Goal: Information Seeking & Learning: Check status

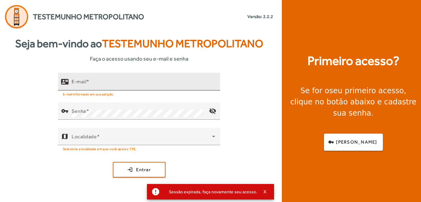
click at [178, 82] on input "E-mail" at bounding box center [144, 83] width 144 height 7
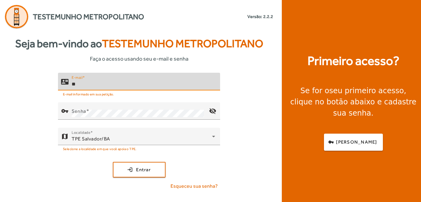
type input "*"
type input "**********"
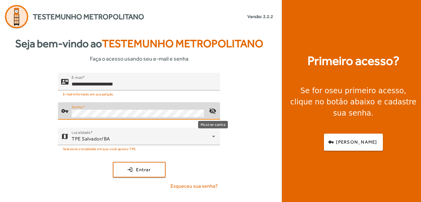
click at [210, 110] on mat-icon "visibility_off" at bounding box center [212, 110] width 15 height 15
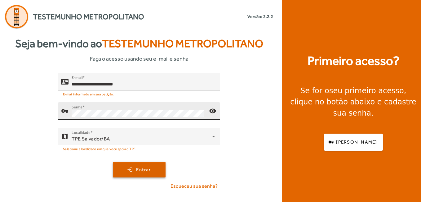
click at [157, 167] on span "submit" at bounding box center [138, 169] width 51 height 15
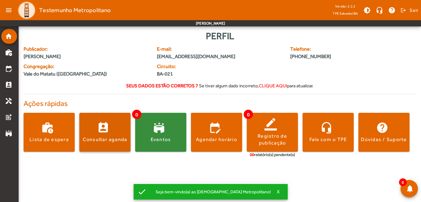
click at [106, 137] on div "Consultar agenda" at bounding box center [105, 139] width 45 height 7
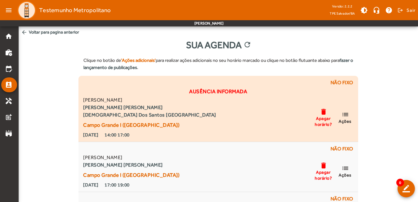
click at [349, 120] on span "Ações" at bounding box center [345, 121] width 13 height 6
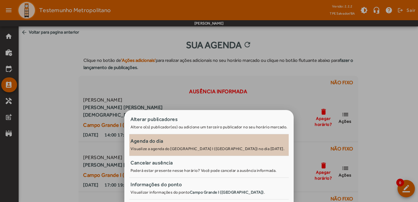
click at [148, 147] on small "Visualize a agenda do [GEOGRAPHIC_DATA] I ([GEOGRAPHIC_DATA]) no dia [DATE]." at bounding box center [208, 148] width 154 height 5
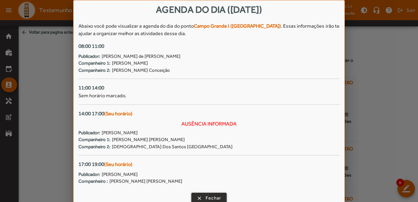
click at [207, 198] on span "Fechar" at bounding box center [214, 197] width 16 height 7
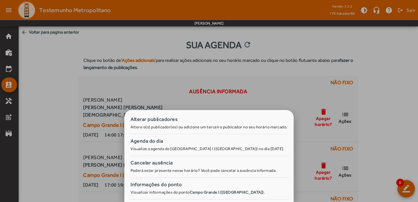
click at [375, 118] on div at bounding box center [209, 101] width 418 height 202
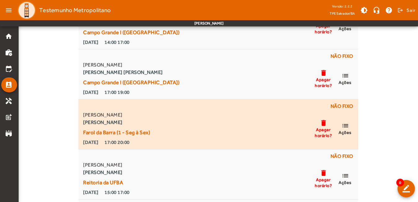
scroll to position [93, 0]
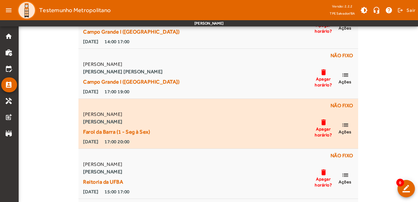
click at [346, 131] on span "Ações" at bounding box center [345, 132] width 13 height 6
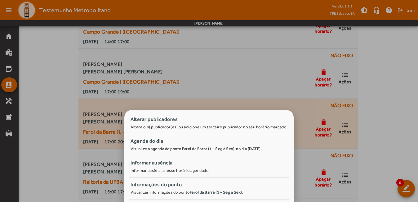
scroll to position [0, 0]
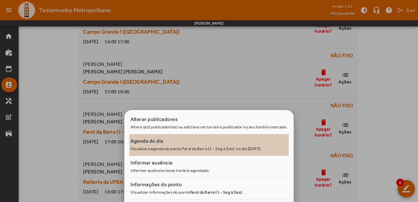
click at [182, 143] on div "Agenda do dia" at bounding box center [209, 140] width 157 height 7
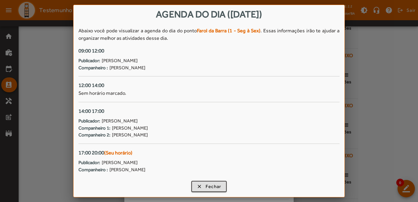
click at [377, 120] on div at bounding box center [209, 101] width 418 height 202
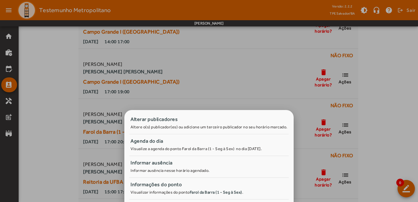
click at [409, 86] on div at bounding box center [209, 101] width 418 height 202
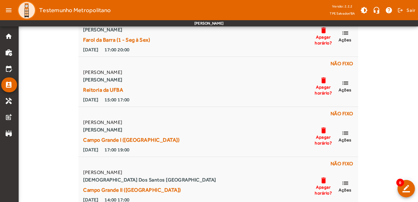
scroll to position [186, 0]
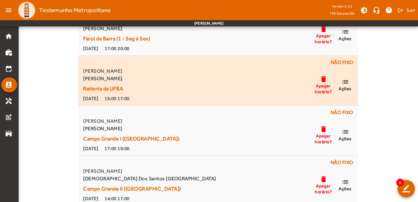
click at [350, 87] on span "Ações" at bounding box center [345, 89] width 13 height 6
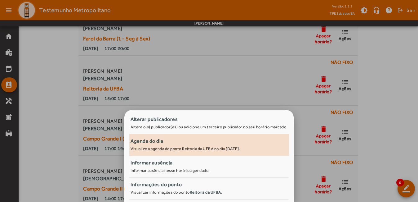
click at [240, 153] on link "Agenda do dia Visualize a agenda do ponto Reitoria da UFBA no dia [DATE]." at bounding box center [208, 145] width 159 height 22
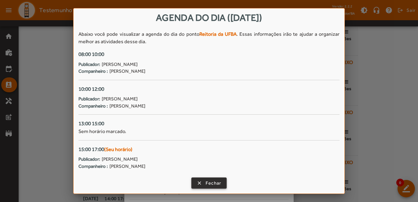
click at [212, 181] on span "Fechar" at bounding box center [214, 182] width 16 height 7
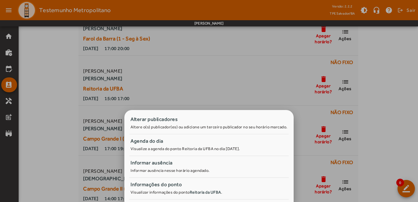
click at [360, 132] on div at bounding box center [209, 101] width 418 height 202
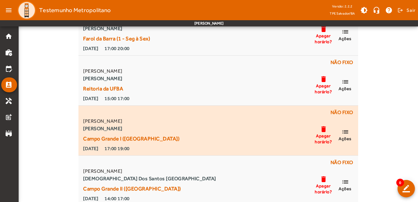
scroll to position [190, 0]
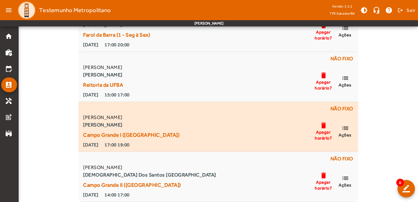
click at [349, 129] on mat-icon "list" at bounding box center [344, 128] width 7 height 8
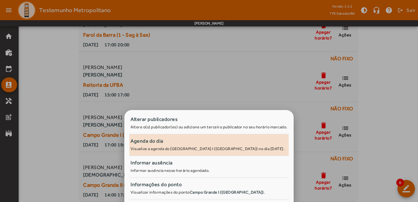
click at [221, 144] on div "Agenda do dia" at bounding box center [209, 140] width 157 height 7
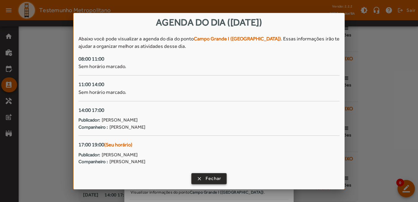
click at [212, 175] on span "Fechar" at bounding box center [214, 178] width 16 height 7
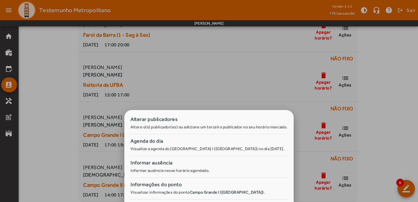
click at [395, 121] on div at bounding box center [209, 101] width 418 height 202
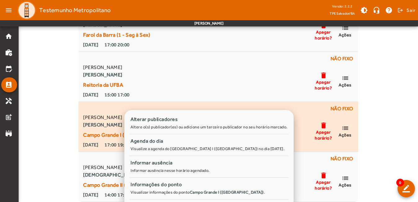
scroll to position [190, 0]
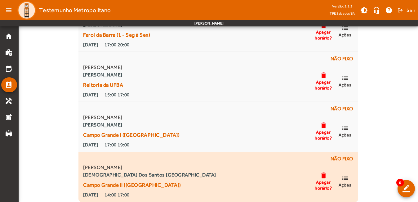
click at [344, 180] on mat-icon "list" at bounding box center [344, 178] width 7 height 8
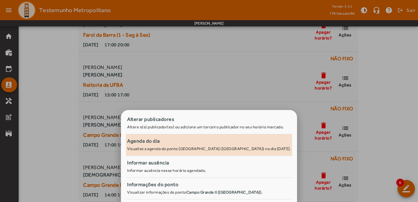
click at [223, 146] on span "Agenda do dia Visualize a agenda do ponto [GEOGRAPHIC_DATA] ([GEOGRAPHIC_DATA])…" at bounding box center [209, 144] width 164 height 14
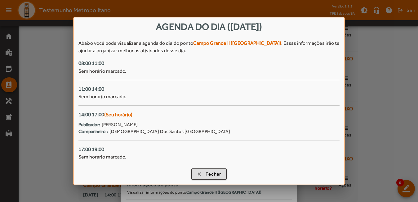
click at [381, 85] on div at bounding box center [209, 101] width 418 height 202
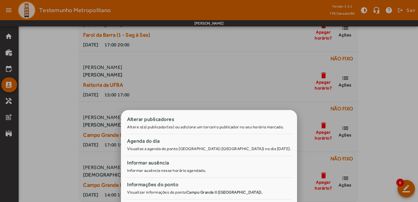
click at [386, 134] on div at bounding box center [209, 101] width 418 height 202
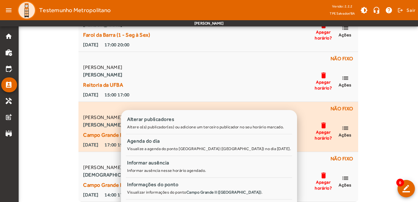
scroll to position [190, 0]
